Goal: Task Accomplishment & Management: Use online tool/utility

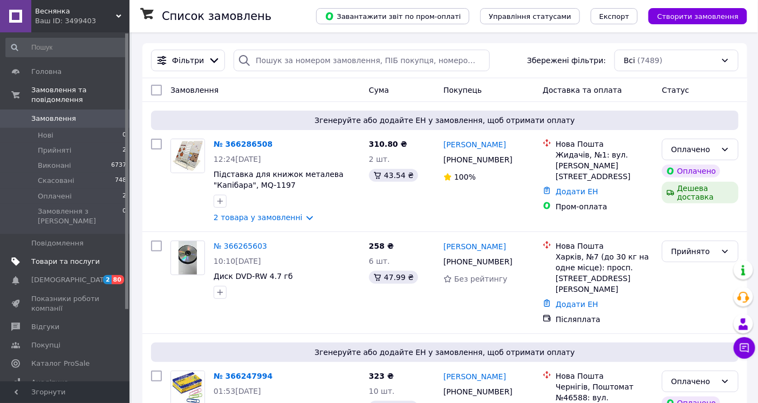
click at [67, 257] on span "Товари та послуги" at bounding box center [65, 262] width 69 height 10
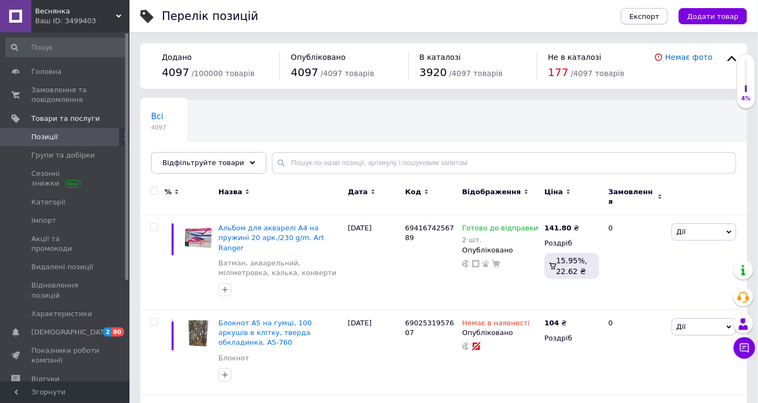
click at [650, 13] on span "Експорт" at bounding box center [645, 16] width 30 height 8
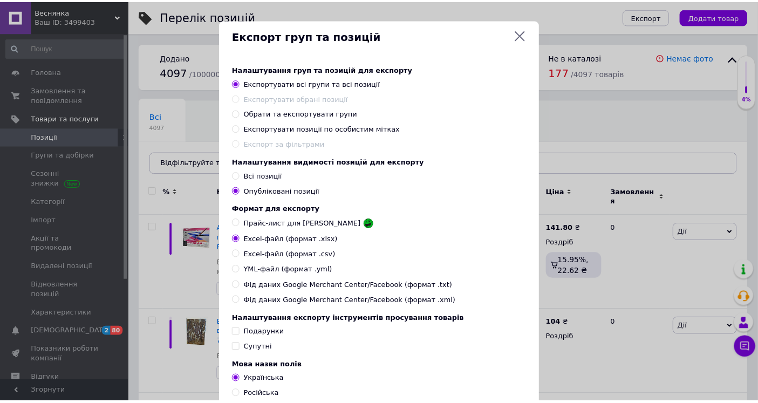
scroll to position [87, 0]
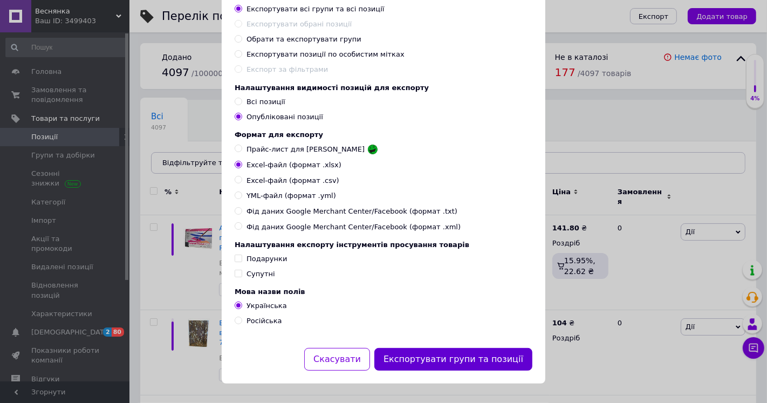
click at [438, 353] on button "Експортувати групи та позиції" at bounding box center [453, 359] width 158 height 23
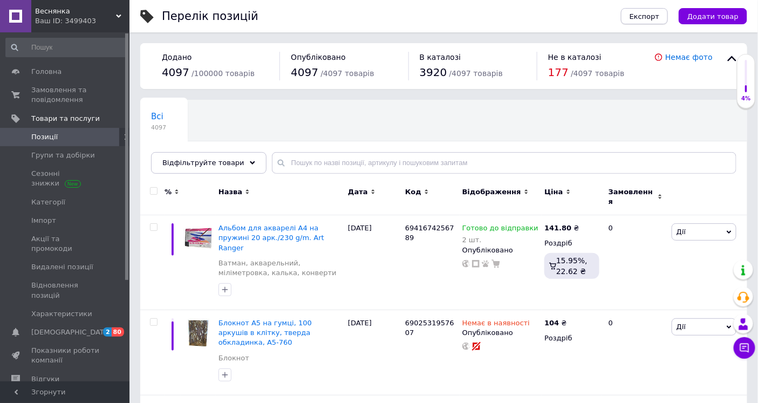
click at [660, 20] on span "Експорт" at bounding box center [645, 16] width 30 height 8
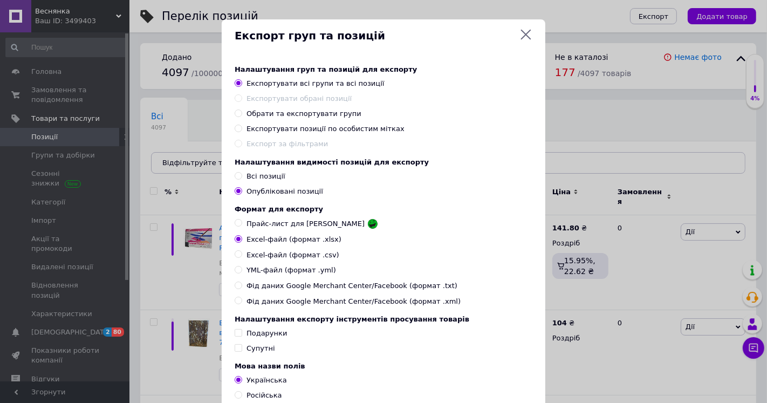
click at [526, 30] on icon at bounding box center [526, 34] width 13 height 13
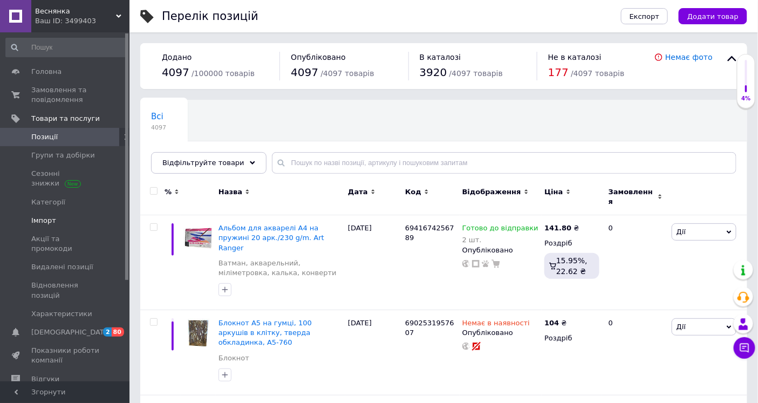
click at [42, 219] on span "Імпорт" at bounding box center [43, 221] width 25 height 10
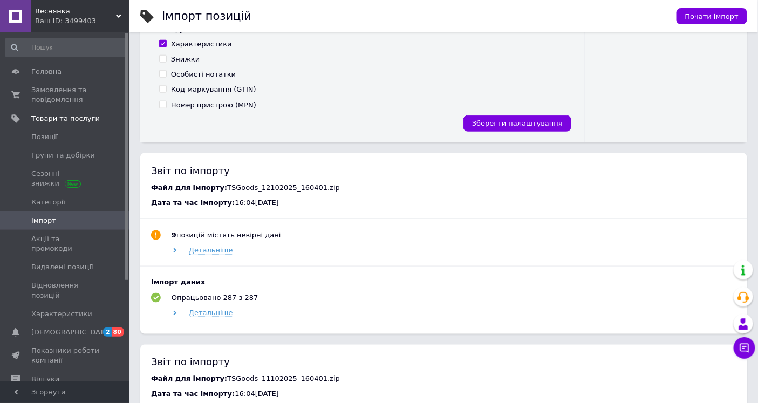
scroll to position [419, 0]
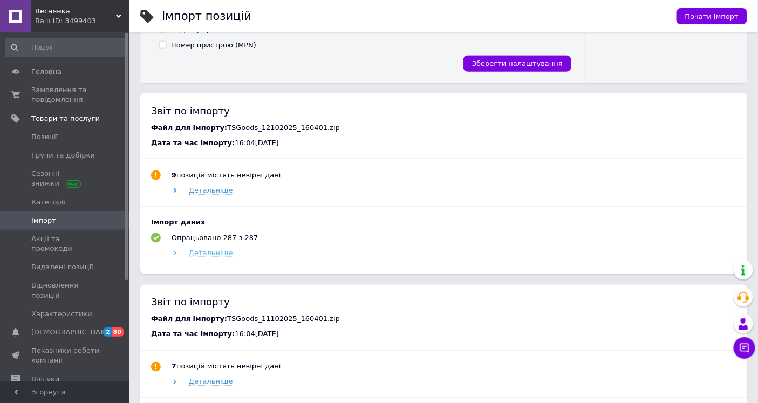
click at [216, 249] on span "Детальніше" at bounding box center [211, 253] width 44 height 9
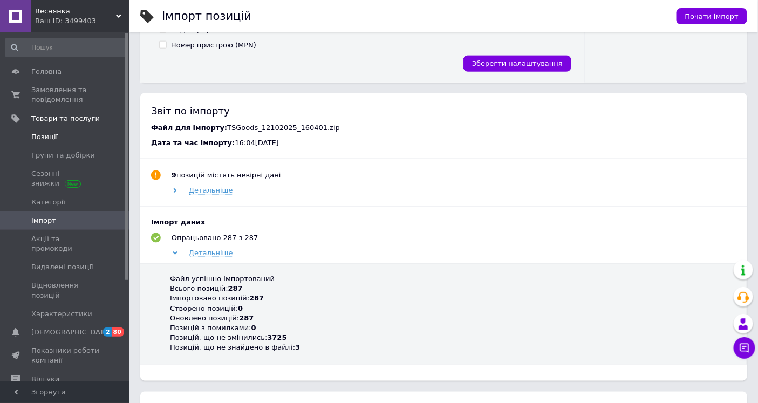
click at [97, 135] on span "Позиції" at bounding box center [65, 137] width 69 height 10
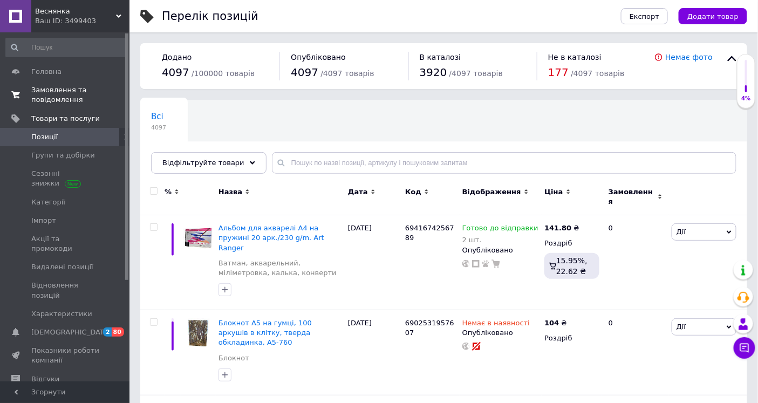
click at [60, 87] on span "Замовлення та повідомлення" at bounding box center [65, 94] width 69 height 19
